Goal: Task Accomplishment & Management: Manage account settings

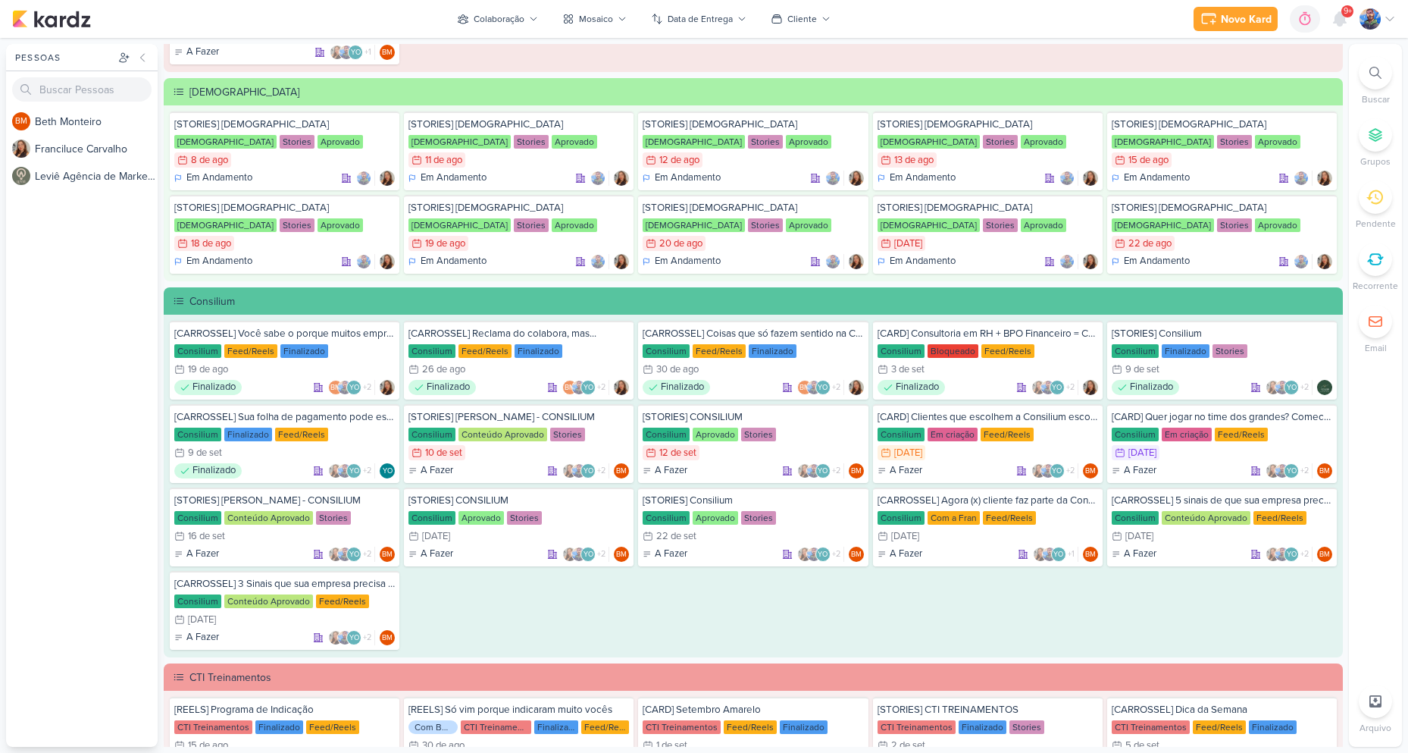
scroll to position [834, 0]
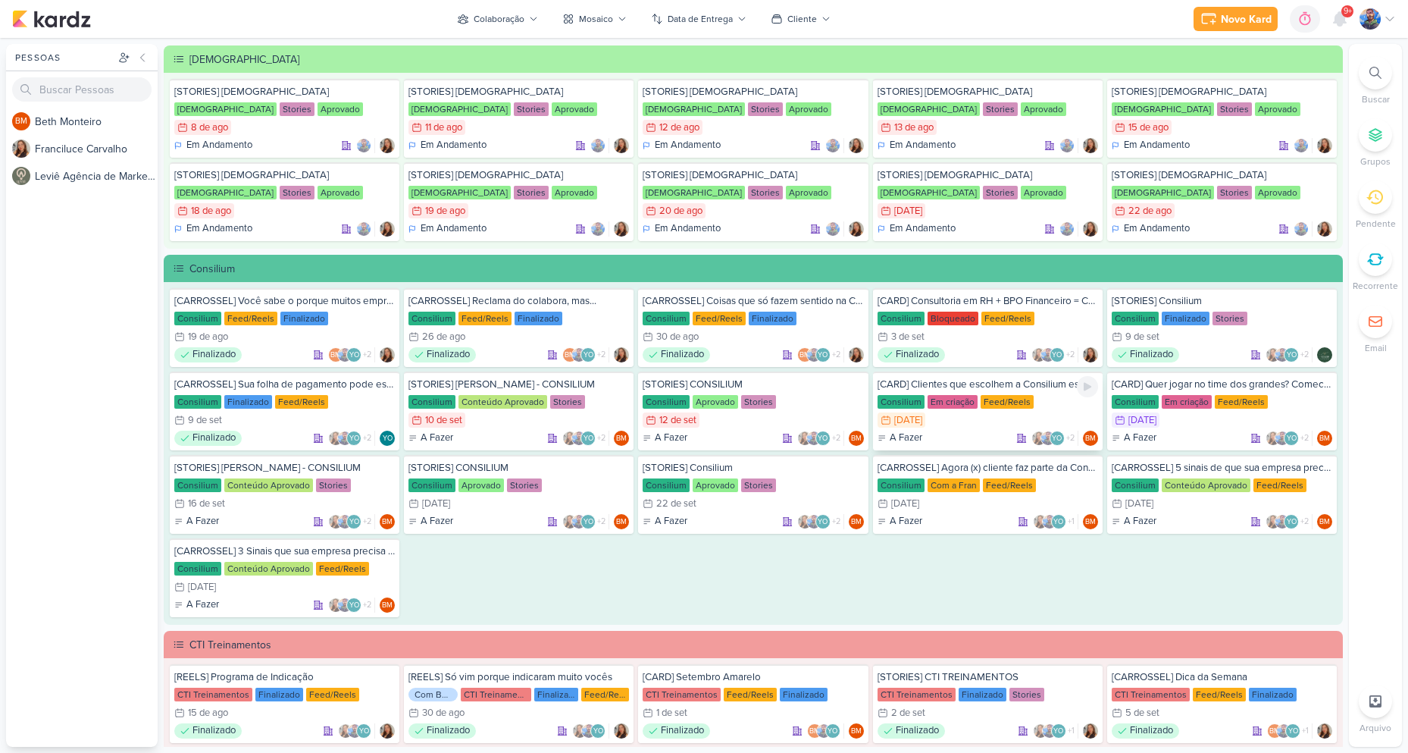
click at [926, 417] on div "13/9 [DATE]" at bounding box center [902, 419] width 48 height 15
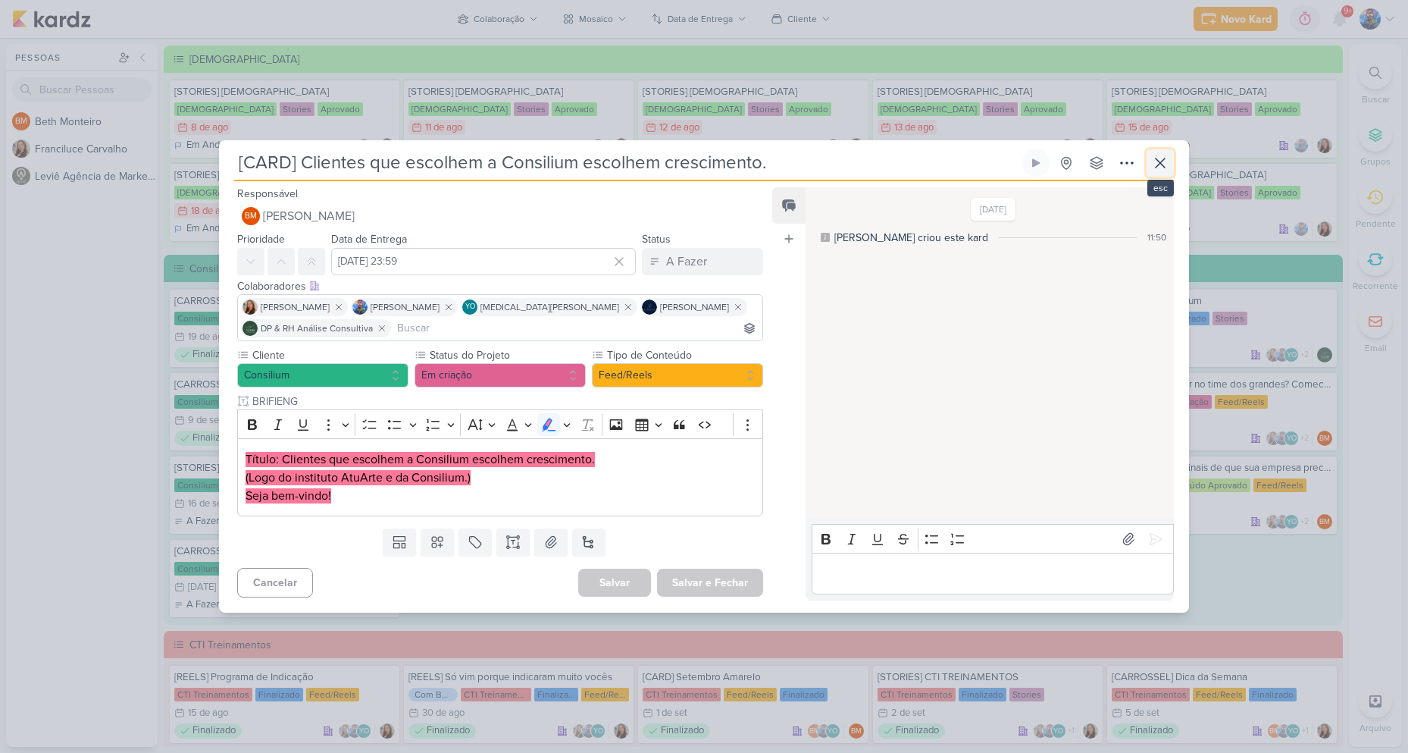
click at [1157, 161] on icon at bounding box center [1160, 163] width 18 height 18
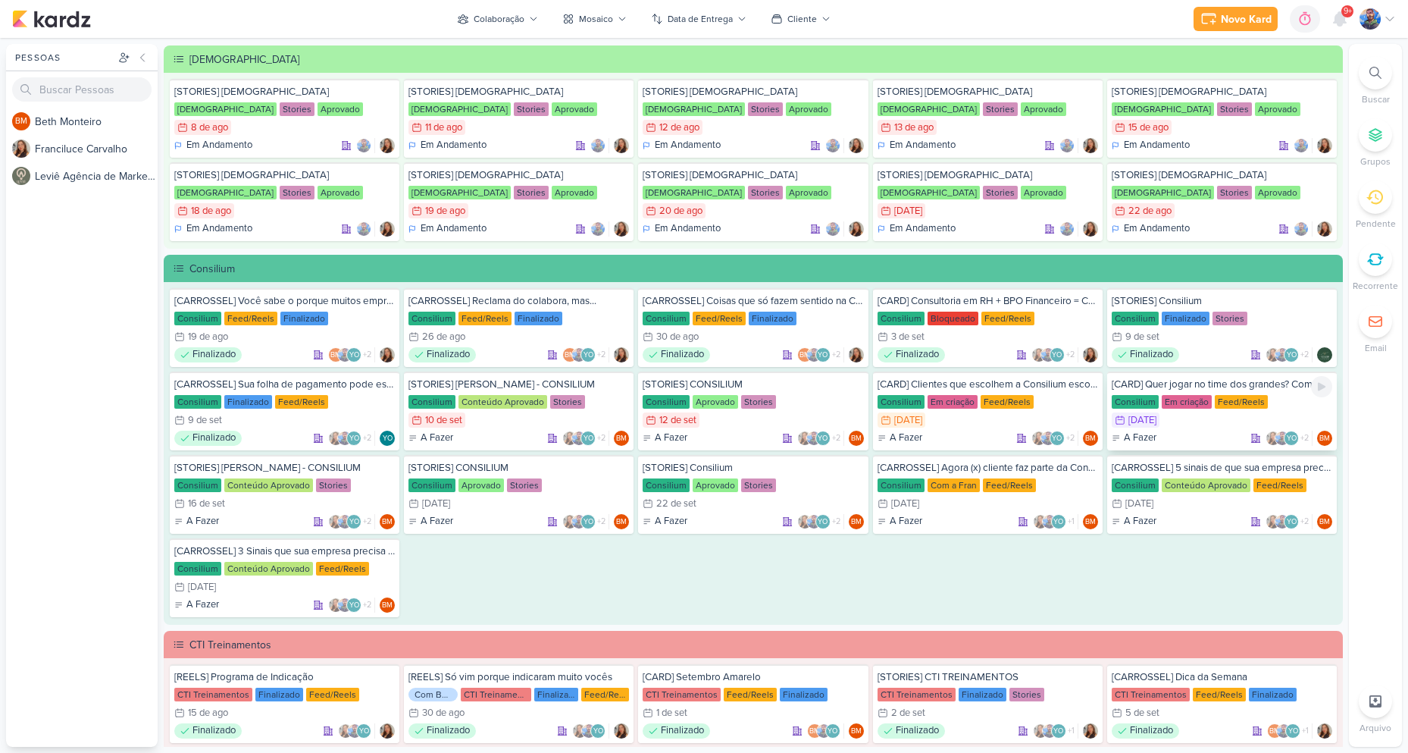
click at [1187, 421] on div "14/9 [DATE]" at bounding box center [1222, 419] width 221 height 15
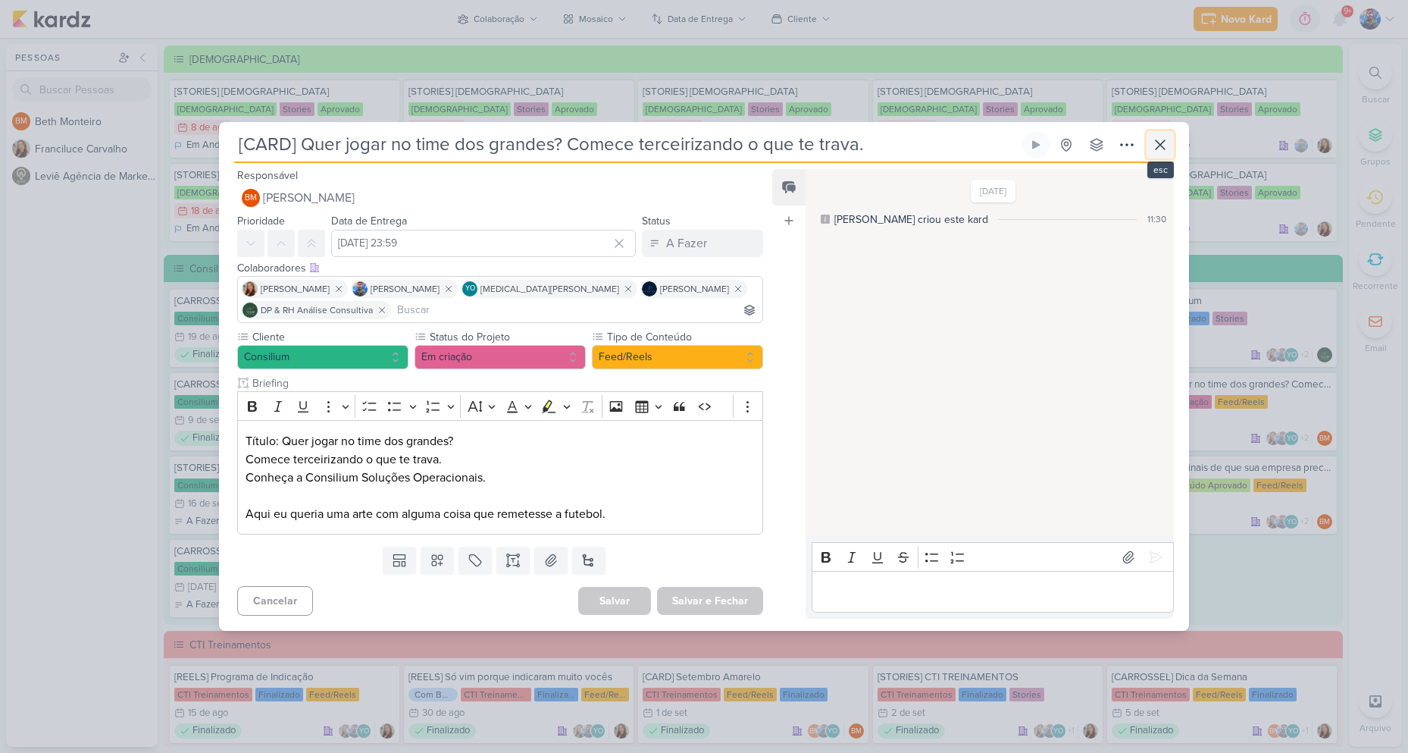
click at [1157, 141] on icon at bounding box center [1160, 144] width 9 height 9
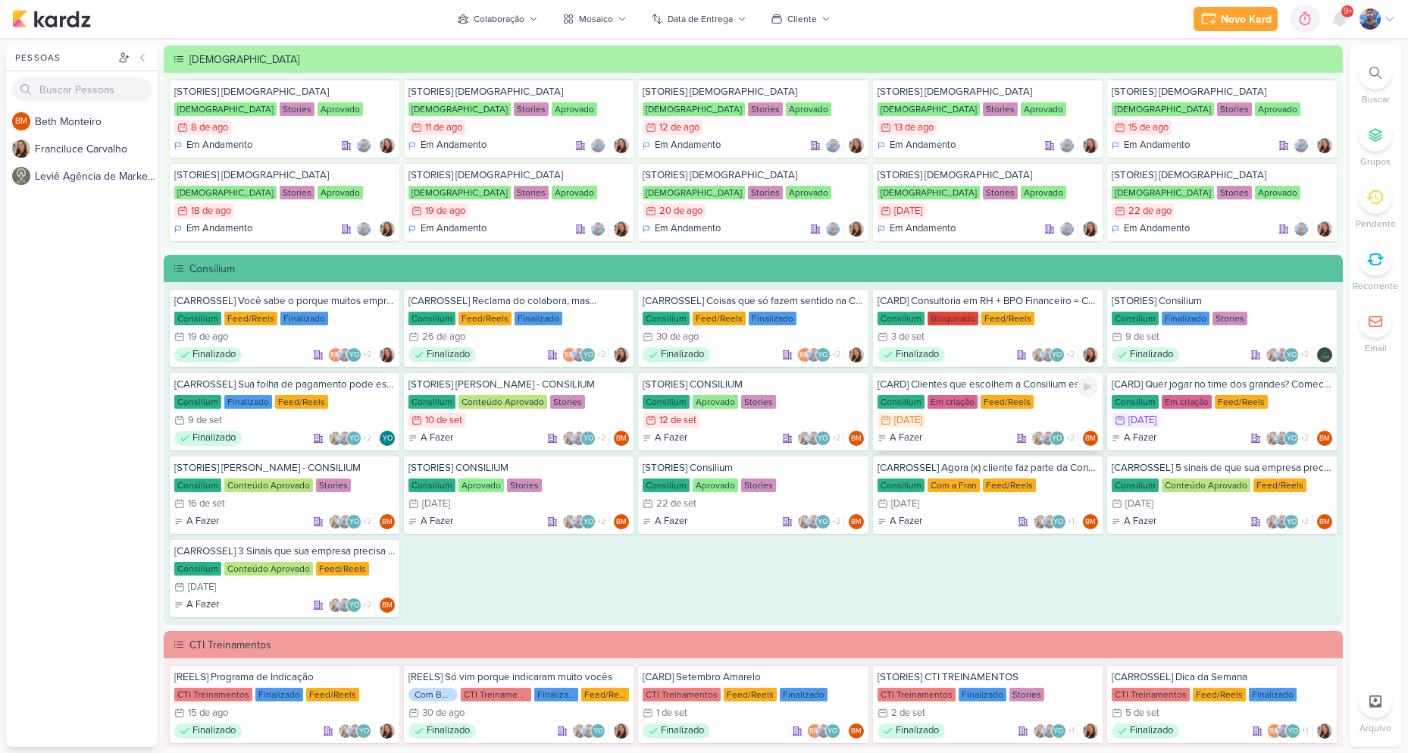
click at [1015, 412] on div "[CARD] Clientes que escolhem a Consilium escolhem crescimento. Consilium Em cri…" at bounding box center [988, 410] width 230 height 79
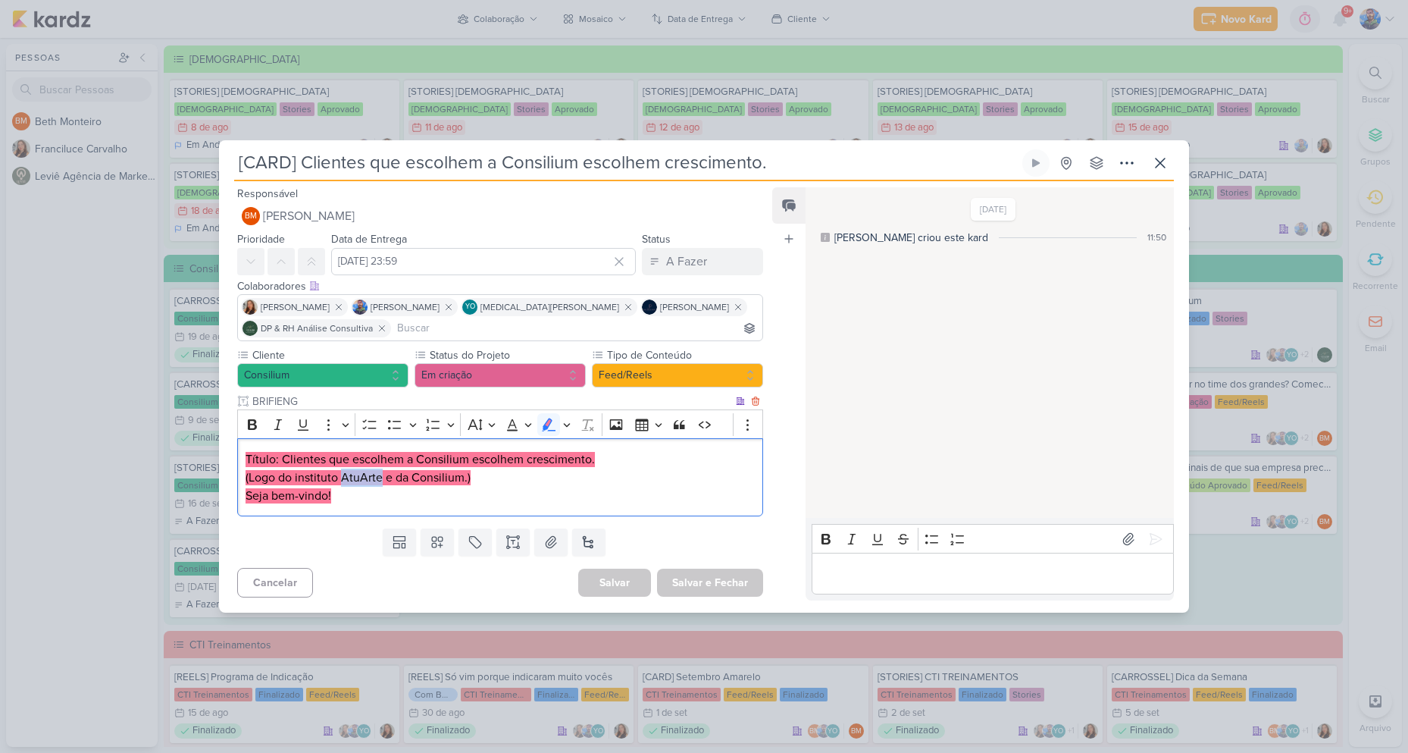
drag, startPoint x: 341, startPoint y: 477, endPoint x: 382, endPoint y: 480, distance: 41.0
click at [382, 480] on mark "(Logo do instituto AtuArte e da Consilium.)" at bounding box center [358, 477] width 225 height 15
click at [1263, 604] on div "[CARD] Clientes que escolhem a Consilium escolhem crescimento. Criado por [PERS…" at bounding box center [704, 376] width 1408 height 753
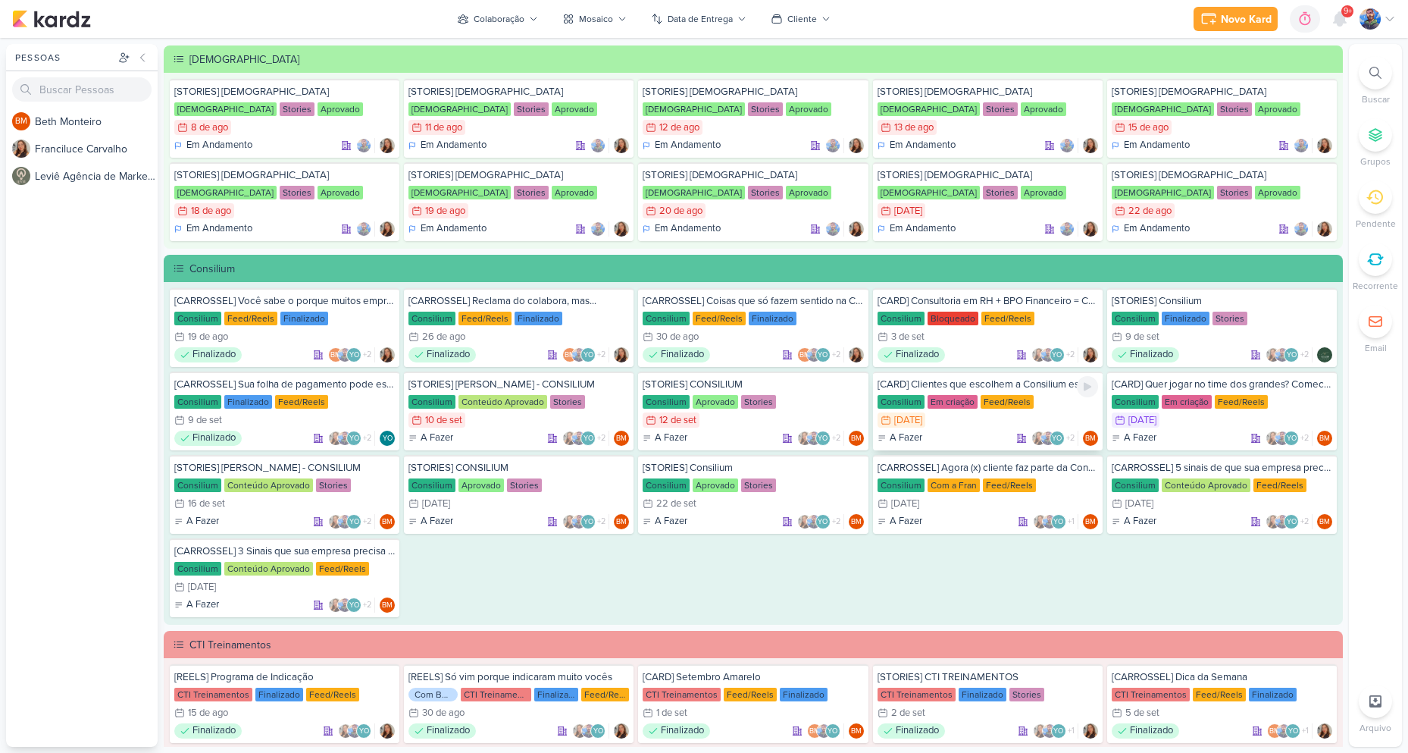
click at [993, 427] on div "13/9 [DATE]" at bounding box center [988, 419] width 221 height 15
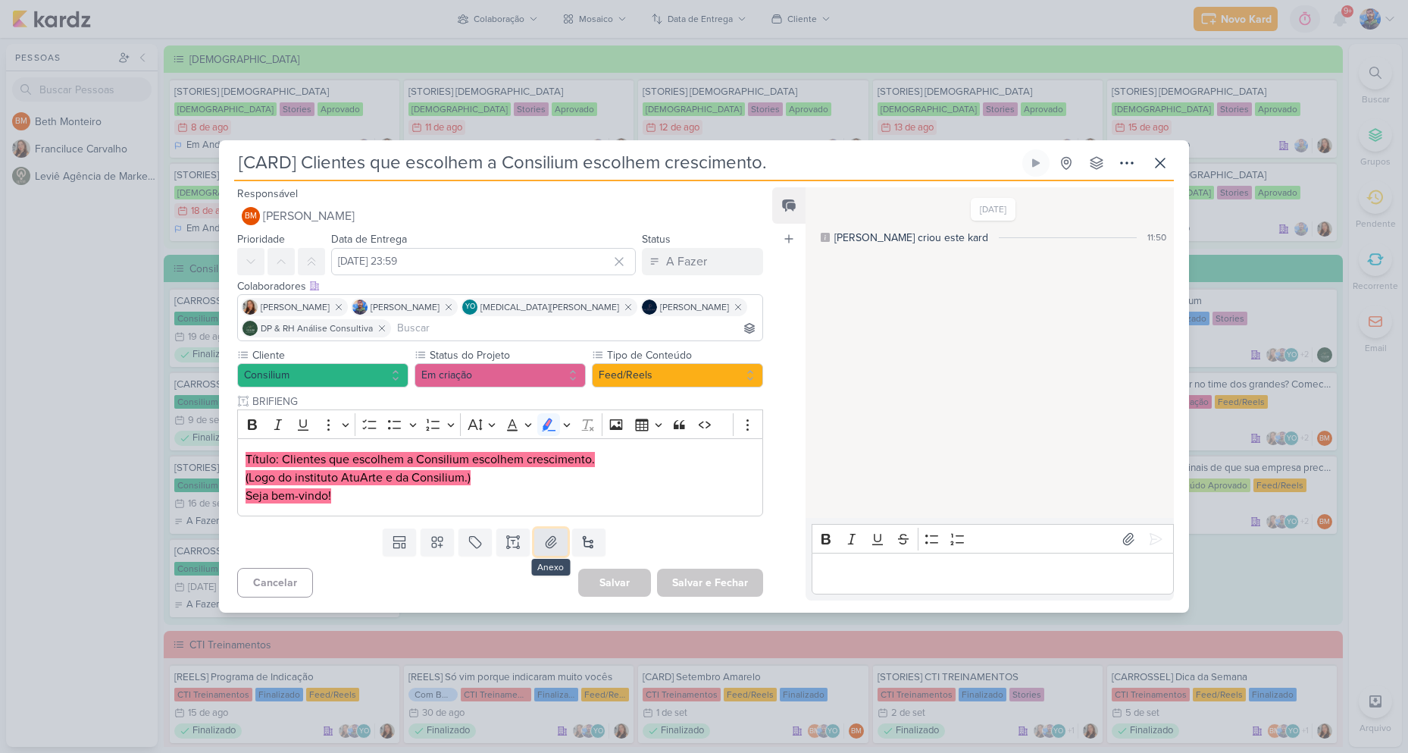
click at [538, 547] on button at bounding box center [550, 541] width 33 height 27
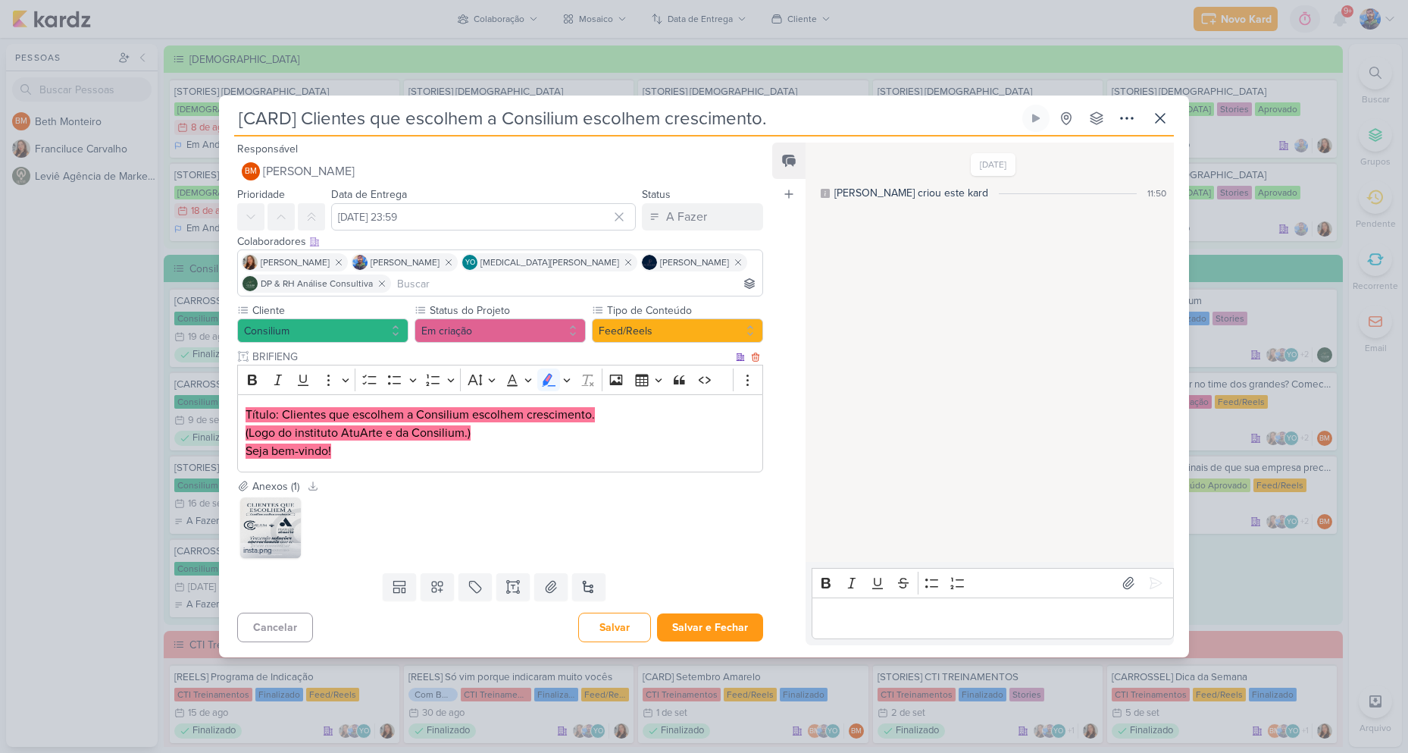
click at [470, 442] on p "Seja bem-vindo!" at bounding box center [500, 451] width 509 height 18
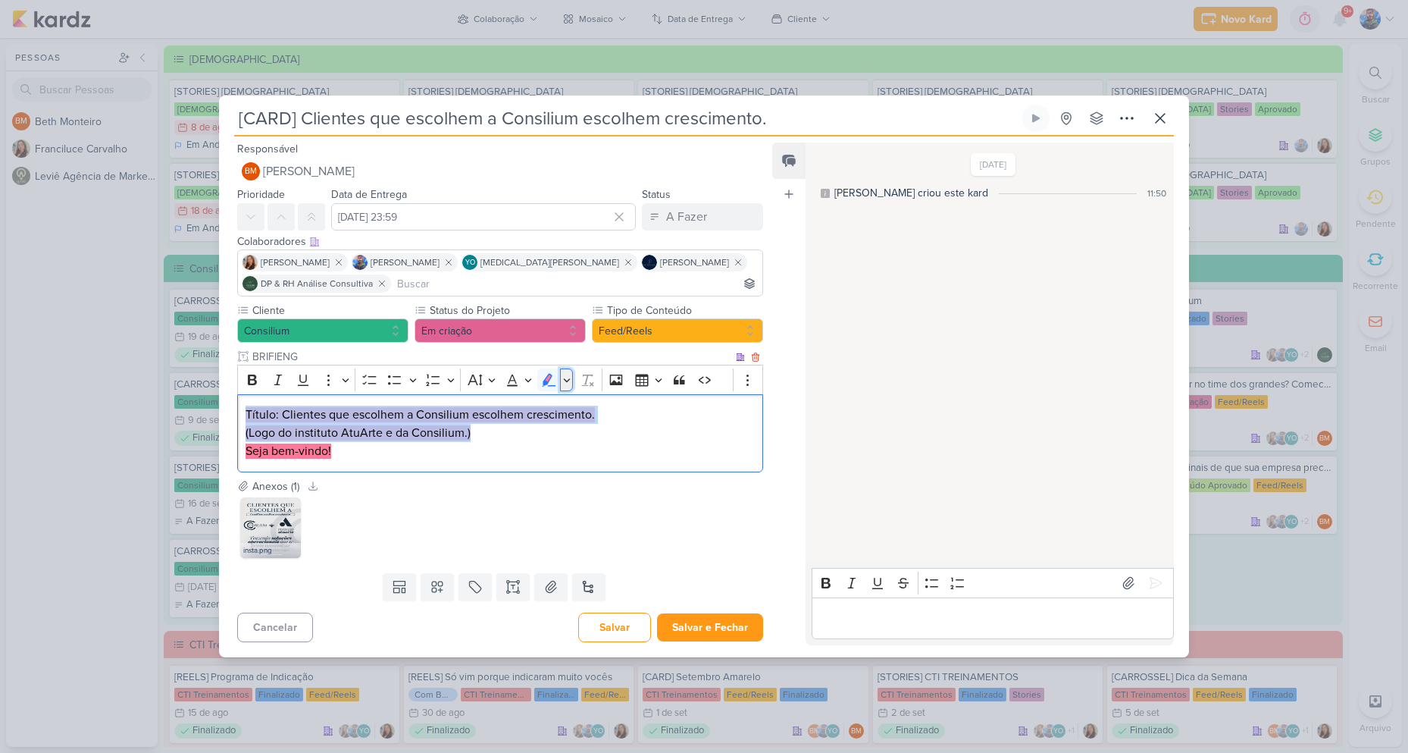
click at [570, 374] on icon "Editor toolbar" at bounding box center [567, 379] width 8 height 15
click at [480, 412] on icon "Text highlight toolbar" at bounding box center [478, 406] width 14 height 13
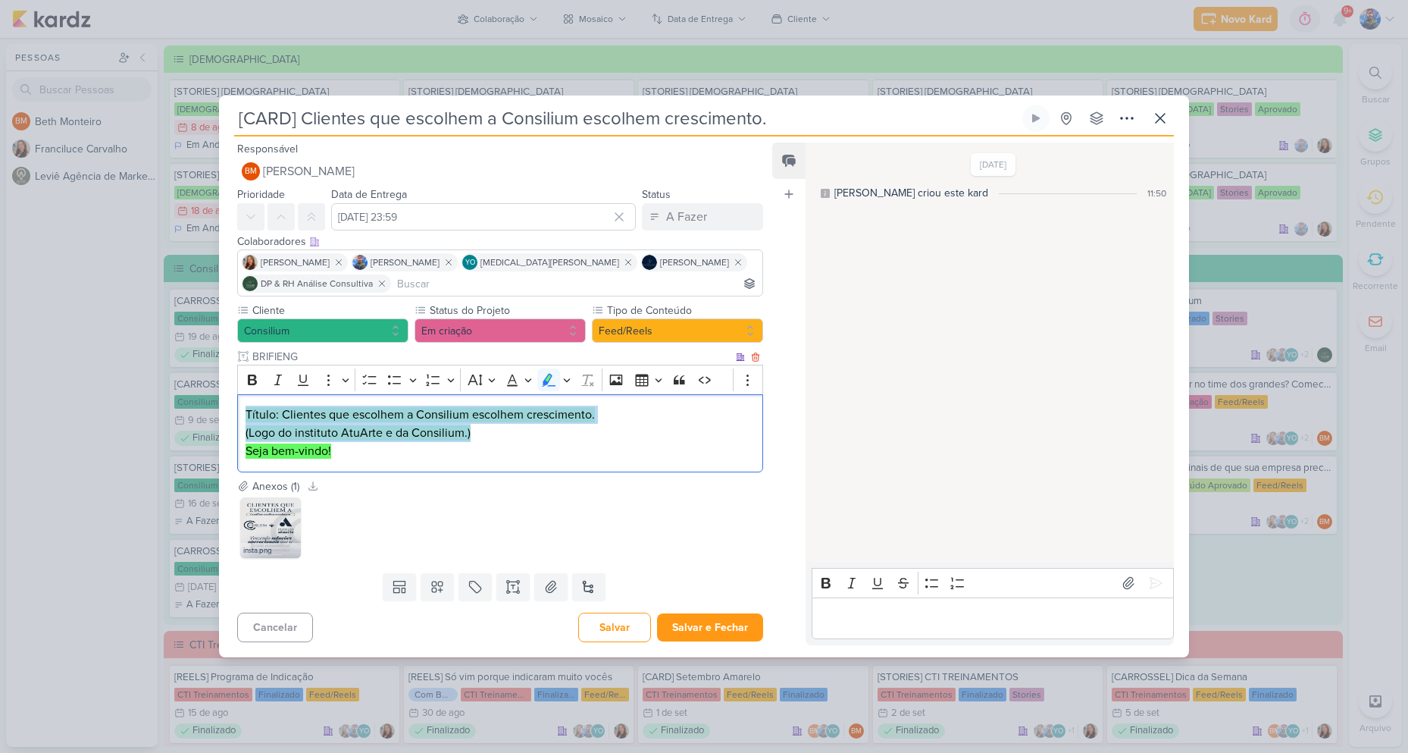
click at [473, 442] on p "Seja bem-vindo!" at bounding box center [500, 451] width 509 height 18
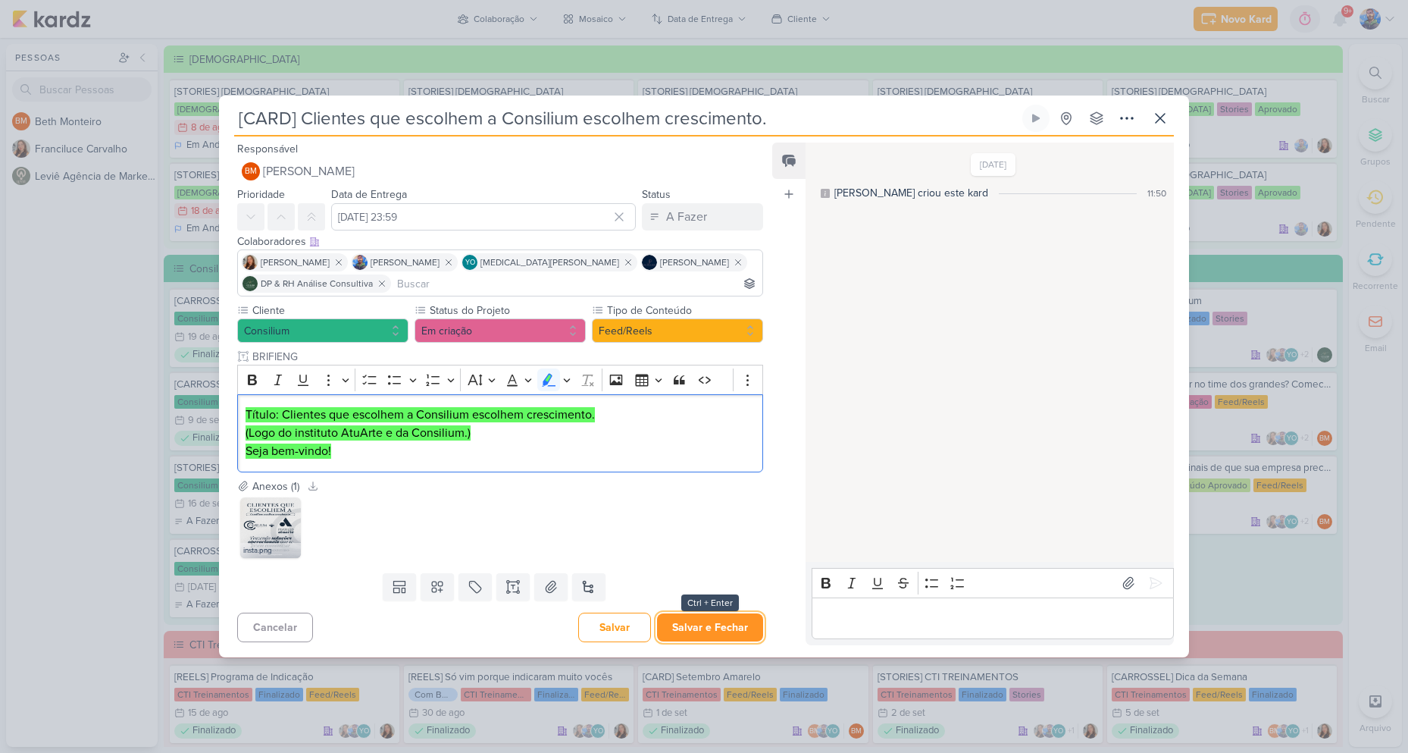
click at [719, 629] on button "Salvar e Fechar" at bounding box center [710, 627] width 106 height 28
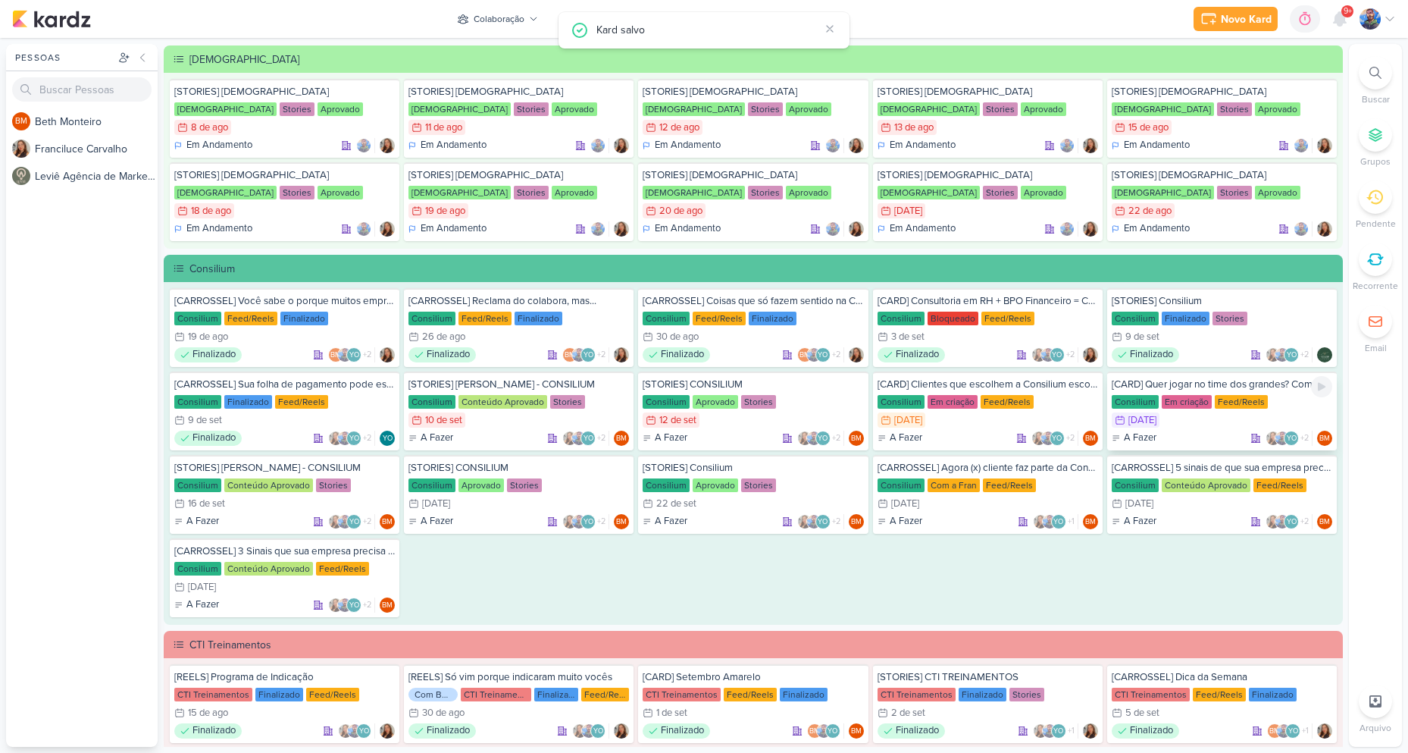
click at [1169, 431] on div "A Fazer YO +2 BM" at bounding box center [1222, 438] width 221 height 15
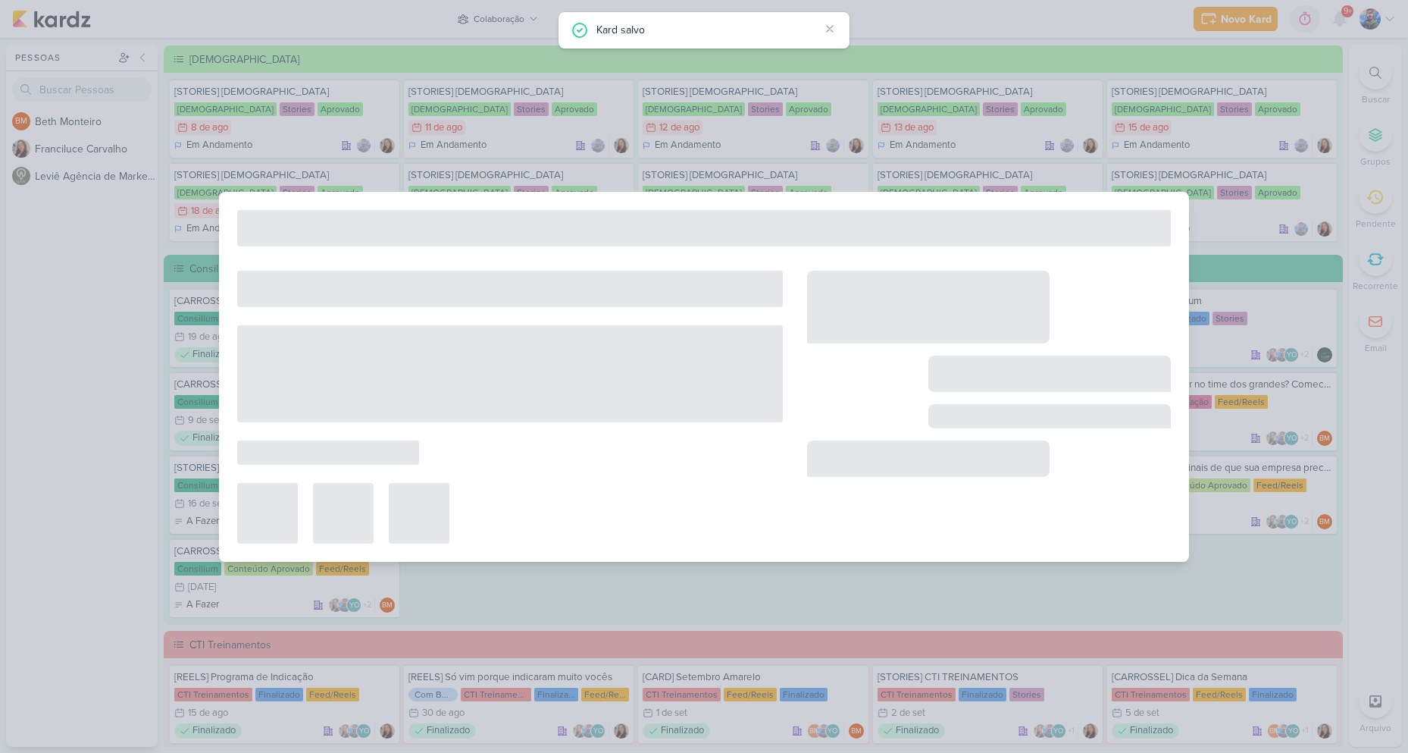
type input "[CARD] Quer jogar no time dos grandes? Comece terceirizando o que te trava."
type input "[DATE] 23:59"
